Goal: Information Seeking & Learning: Learn about a topic

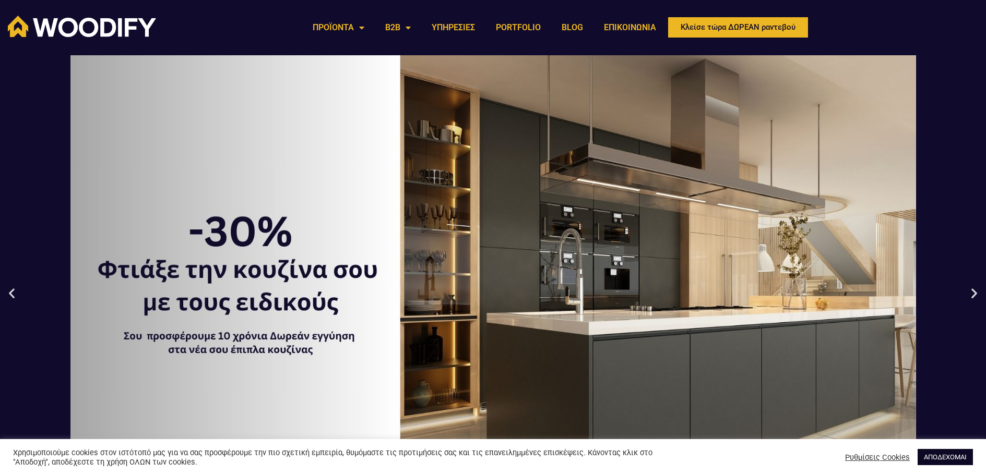
click at [935, 459] on link "ΑΠΟΔΕΧΟΜΑΙ" at bounding box center [944, 457] width 55 height 16
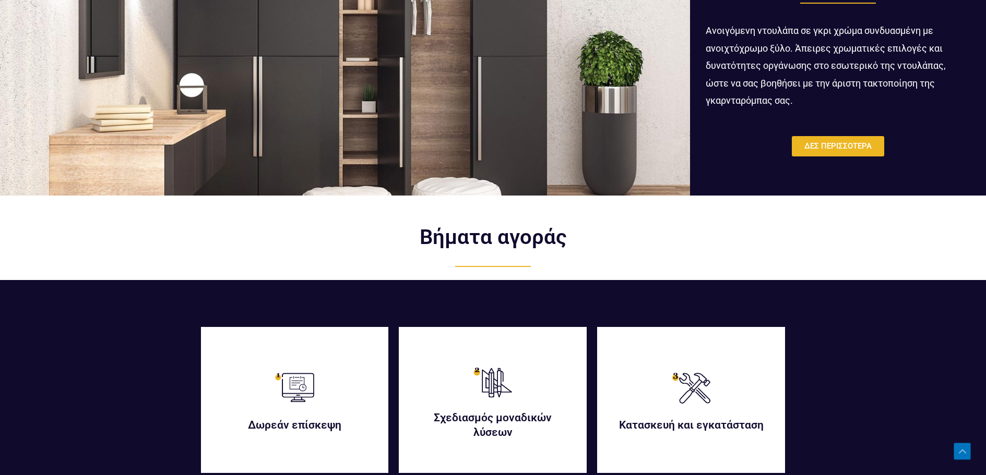
scroll to position [2140, 0]
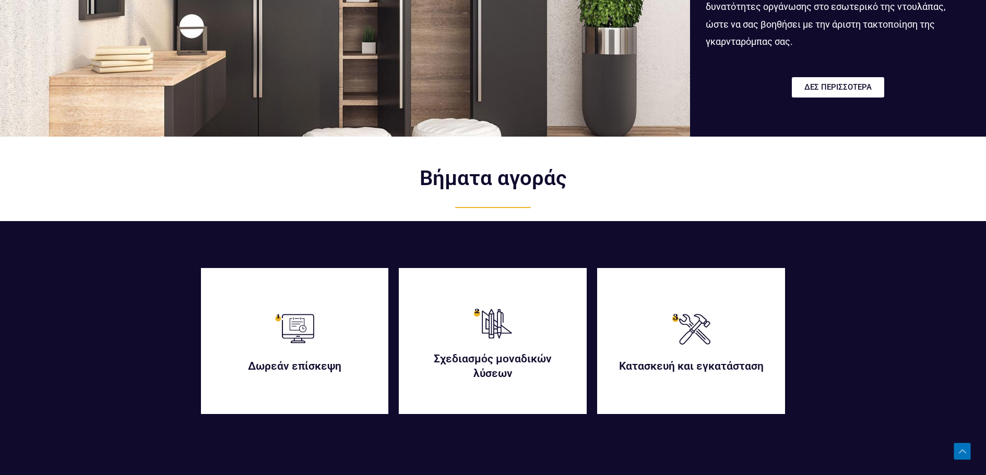
click at [840, 92] on link "ΔΕΣ ΠΕΡΙΣΣΟΤΕΡΑ" at bounding box center [838, 87] width 92 height 20
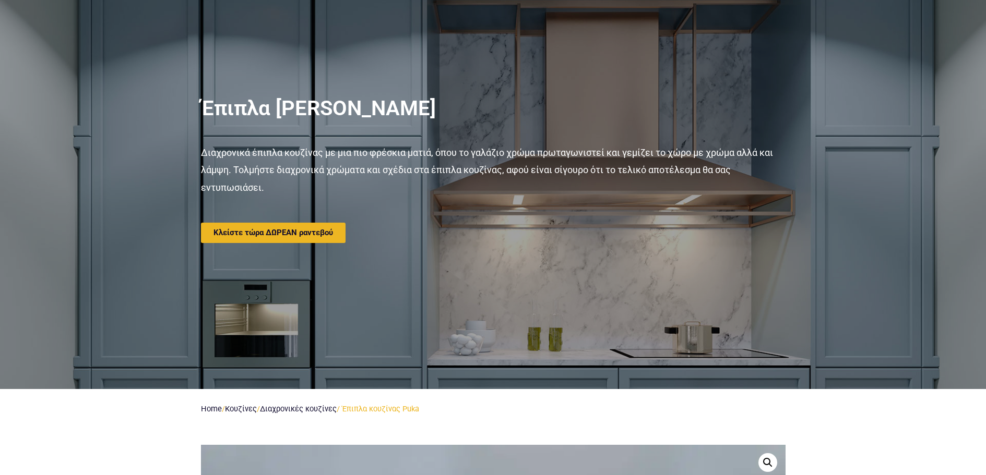
scroll to position [104, 0]
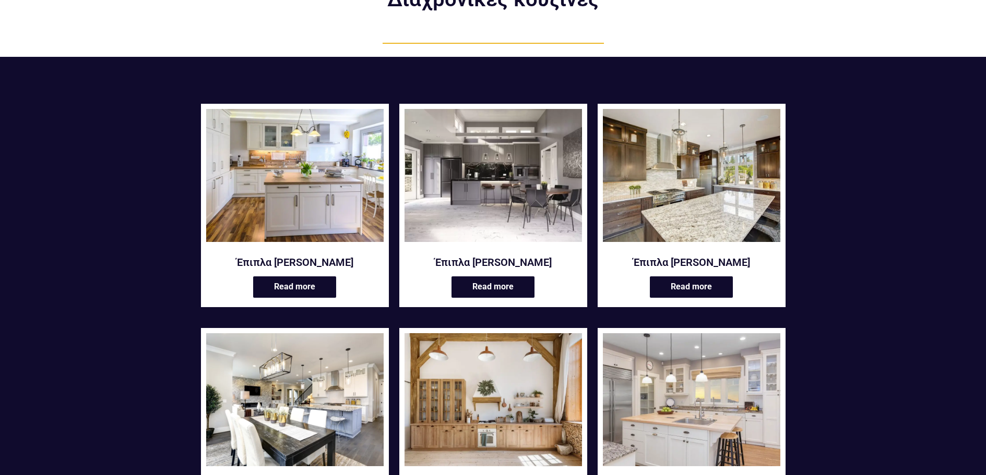
scroll to position [104, 0]
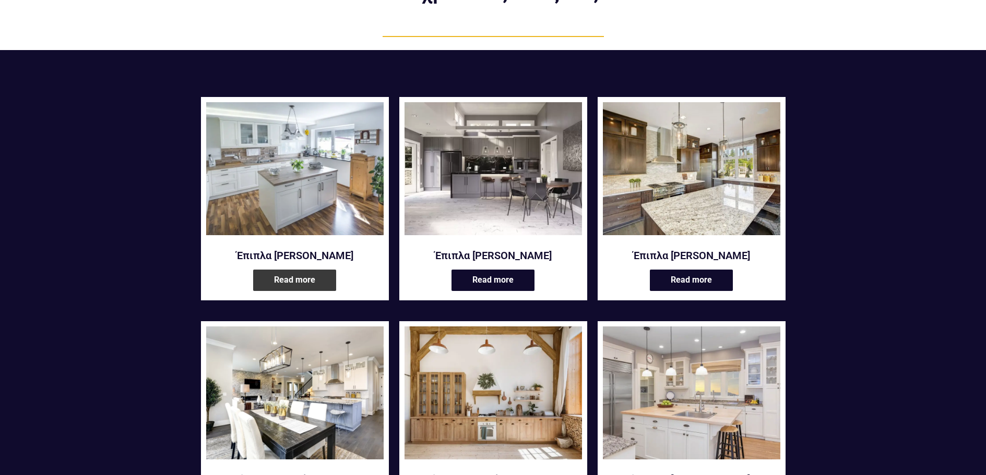
click at [301, 287] on link "Read more" at bounding box center [294, 280] width 83 height 21
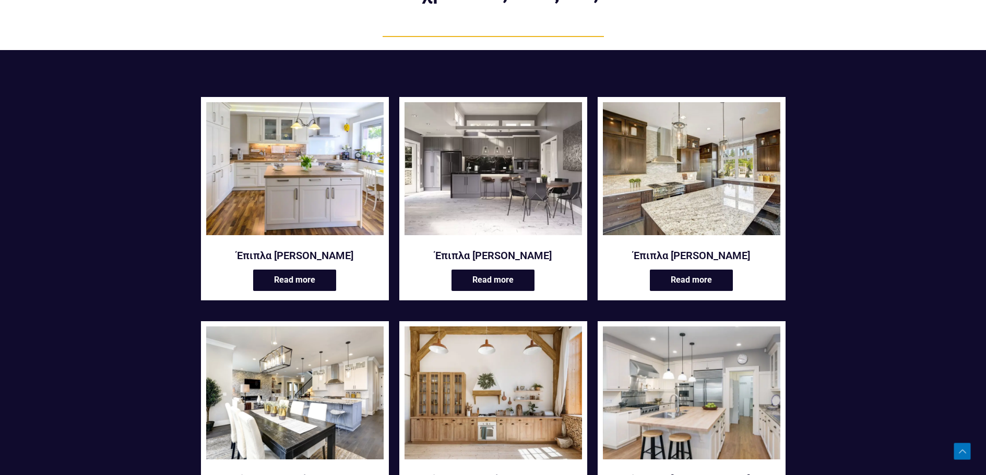
click at [686, 327] on img at bounding box center [691, 393] width 177 height 133
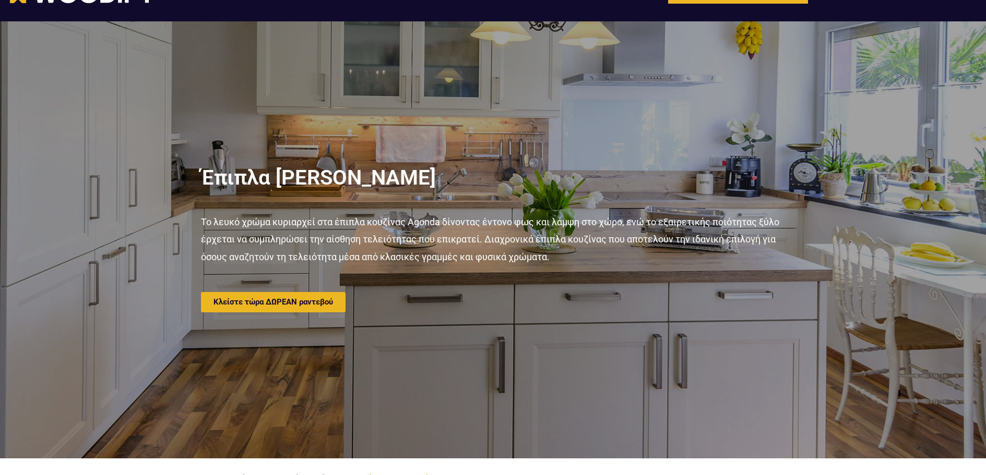
scroll to position [52, 0]
